Goal: Find specific page/section: Find specific page/section

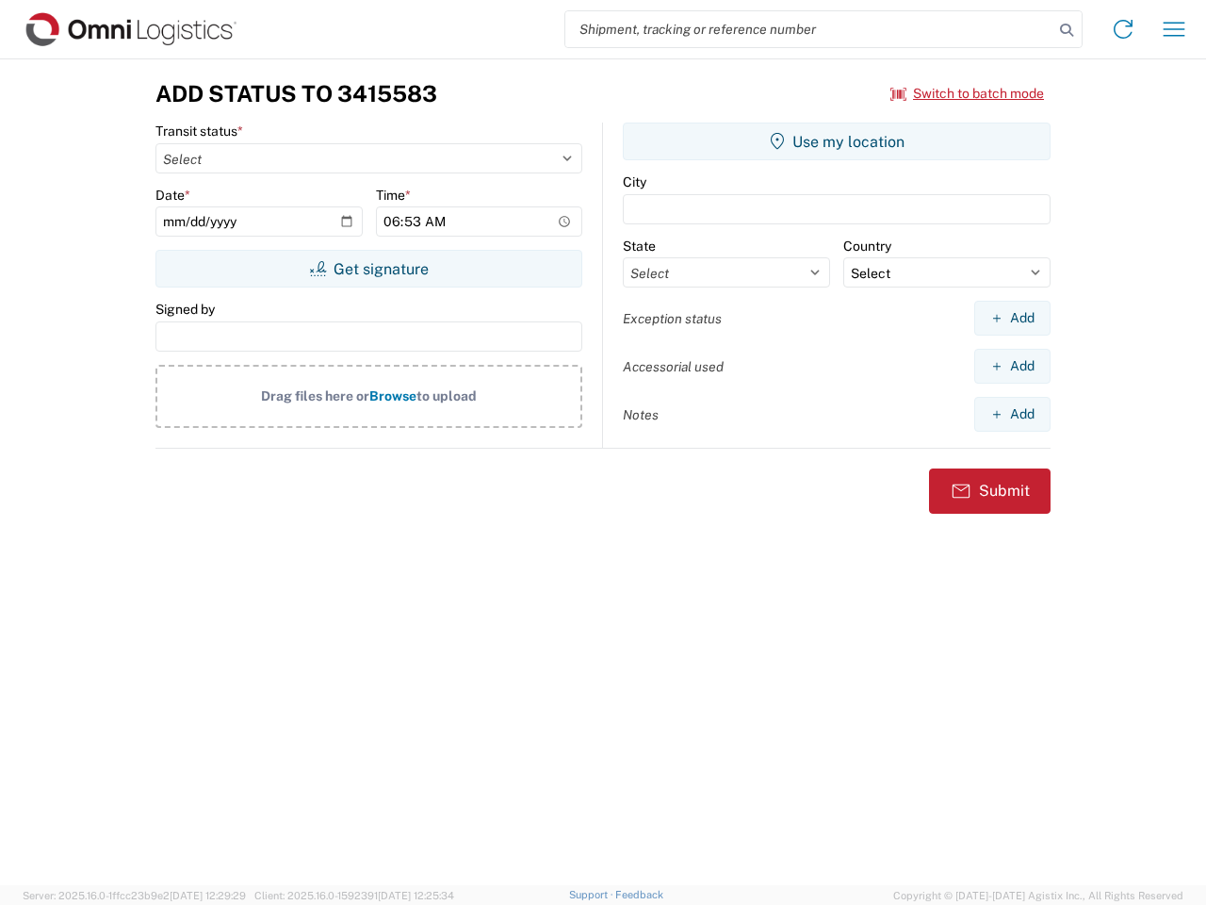
click at [810, 29] on input "search" at bounding box center [809, 29] width 488 height 36
click at [1067, 30] on icon at bounding box center [1067, 30] width 26 height 26
click at [1123, 29] on icon at bounding box center [1123, 29] width 30 height 30
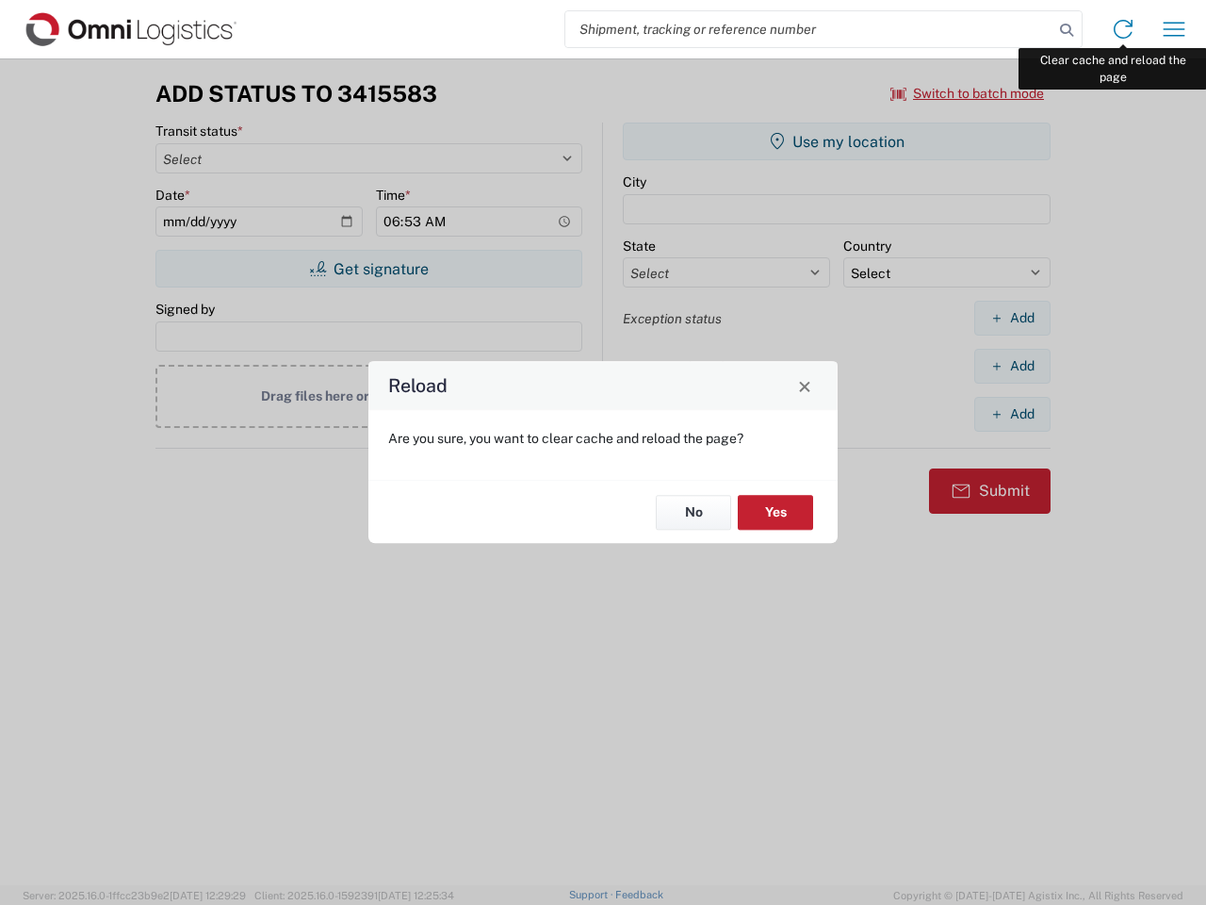
click at [1174, 29] on div "Reload Are you sure, you want to clear cache and reload the page? No Yes" at bounding box center [603, 452] width 1206 height 905
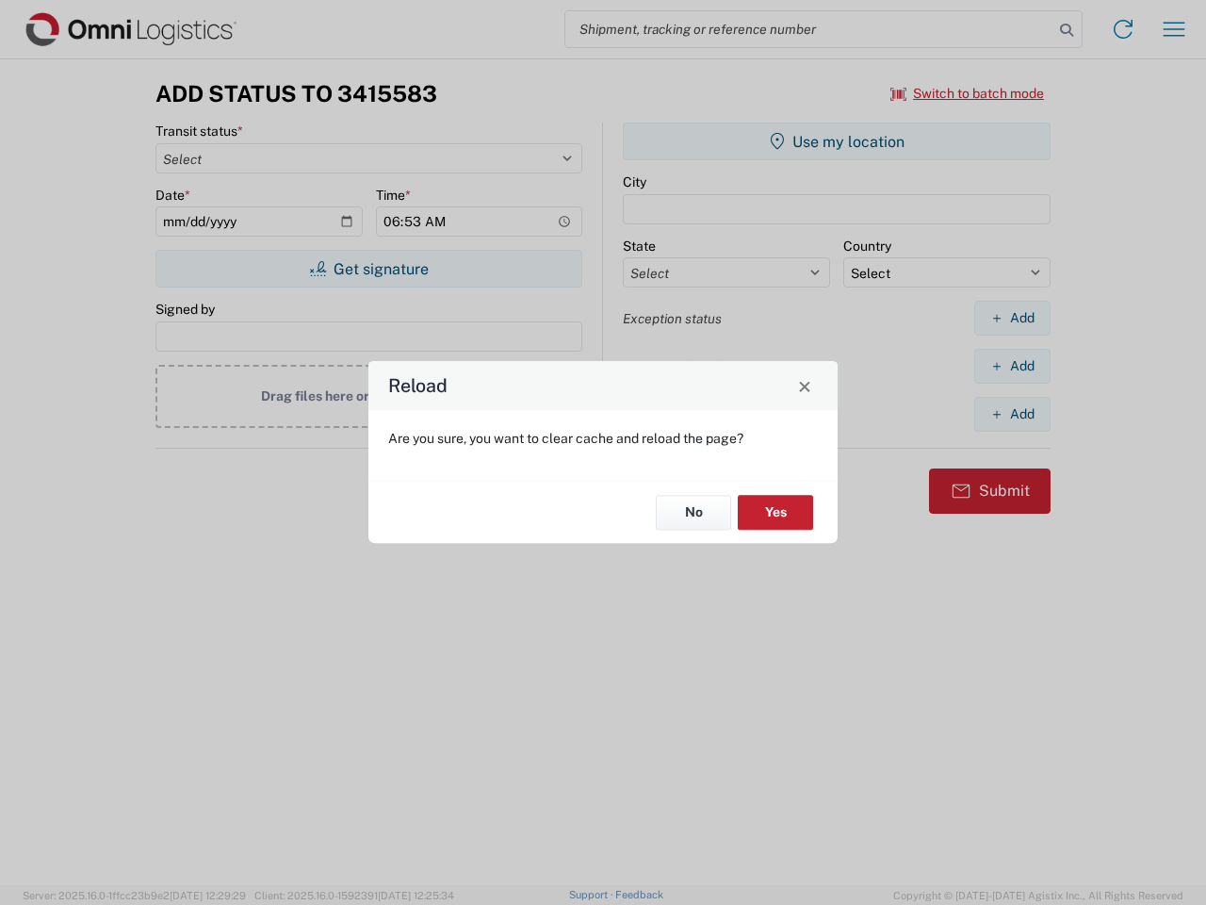
click at [968, 93] on div "Reload Are you sure, you want to clear cache and reload the page? No Yes" at bounding box center [603, 452] width 1206 height 905
click at [369, 269] on div "Reload Are you sure, you want to clear cache and reload the page? No Yes" at bounding box center [603, 452] width 1206 height 905
click at [837, 141] on div "Reload Are you sure, you want to clear cache and reload the page? No Yes" at bounding box center [603, 452] width 1206 height 905
click at [1012, 318] on div "Reload Are you sure, you want to clear cache and reload the page? No Yes" at bounding box center [603, 452] width 1206 height 905
click at [1012, 366] on div "Reload Are you sure, you want to clear cache and reload the page? No Yes" at bounding box center [603, 452] width 1206 height 905
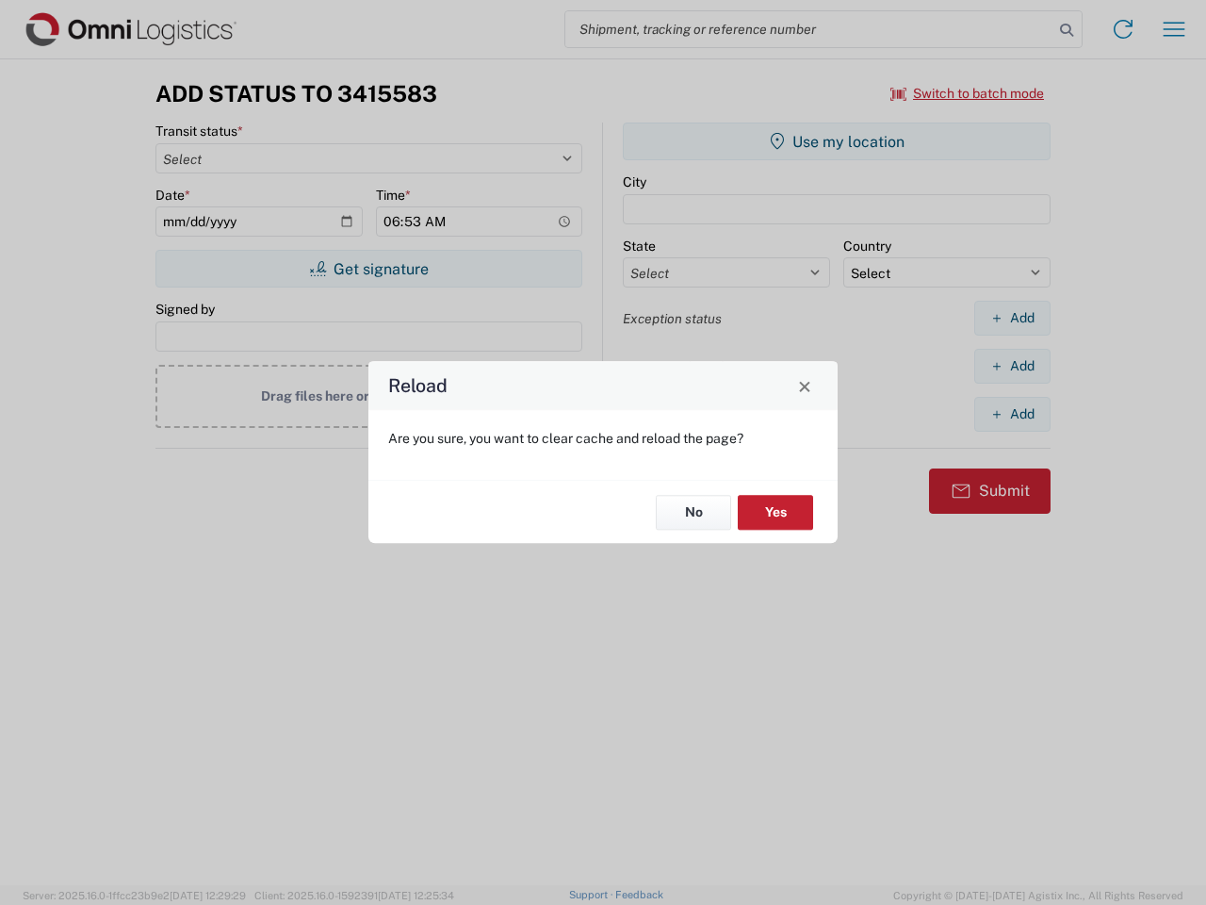
click at [1012, 414] on div "Reload Are you sure, you want to clear cache and reload the page? No Yes" at bounding box center [603, 452] width 1206 height 905
